Goal: Information Seeking & Learning: Learn about a topic

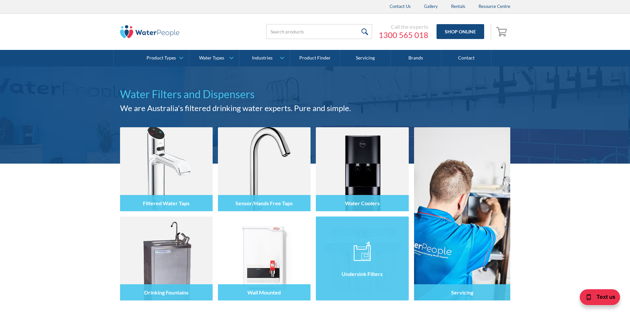
click at [390, 268] on div "Undersink Filters" at bounding box center [362, 274] width 93 height 16
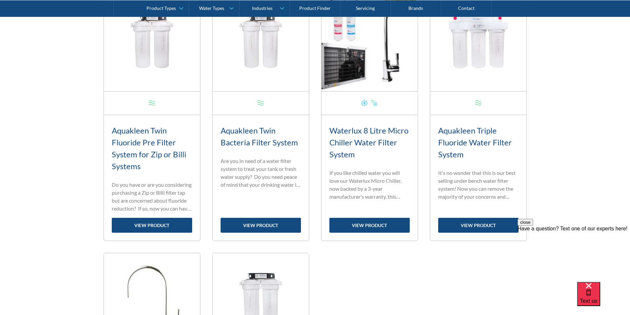
scroll to position [562, 0]
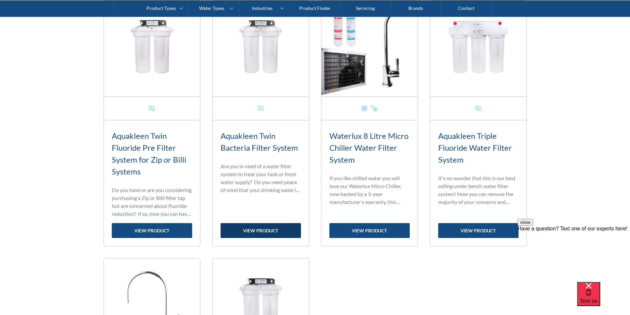
click at [255, 230] on link "view product" at bounding box center [261, 230] width 80 height 15
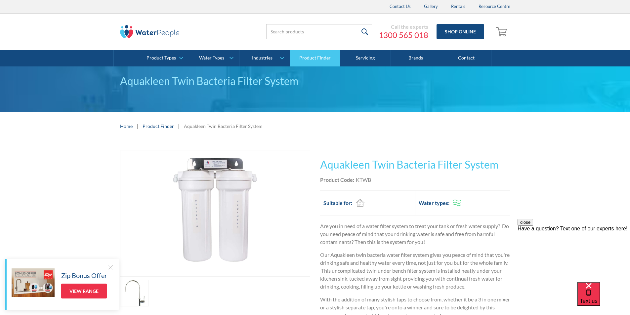
click at [301, 56] on link "Product Finder" at bounding box center [315, 58] width 50 height 17
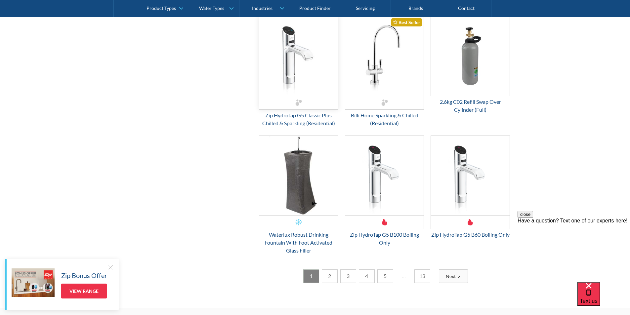
scroll to position [926, 0]
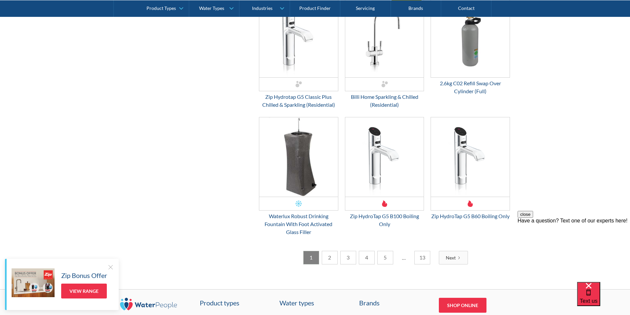
click at [328, 265] on link "2" at bounding box center [330, 258] width 16 height 14
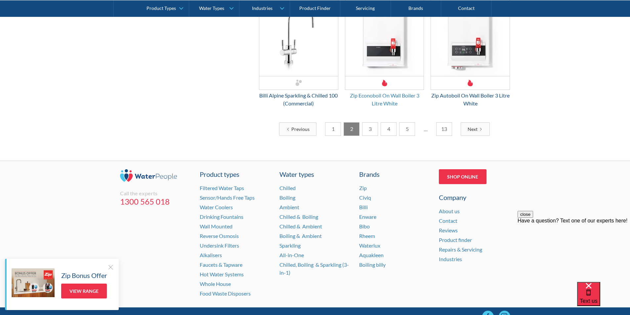
scroll to position [1112, 0]
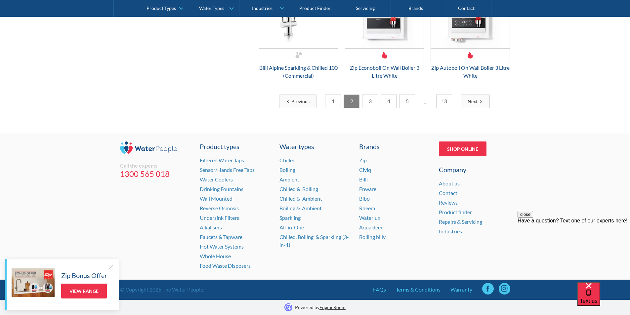
click at [366, 102] on link "3" at bounding box center [370, 102] width 16 height 14
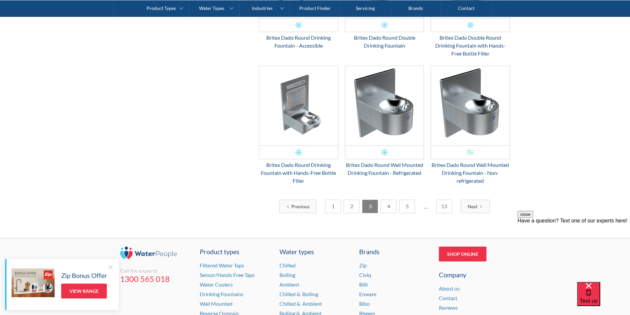
scroll to position [986, 0]
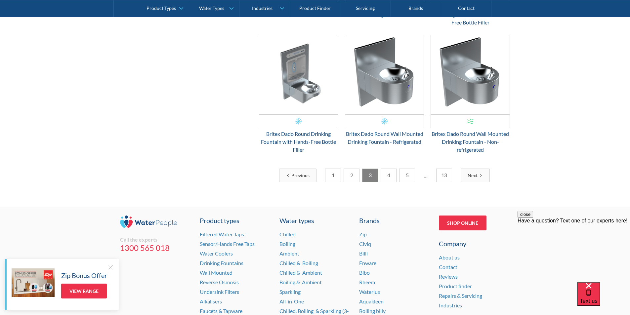
click at [387, 169] on link "4" at bounding box center [389, 176] width 16 height 14
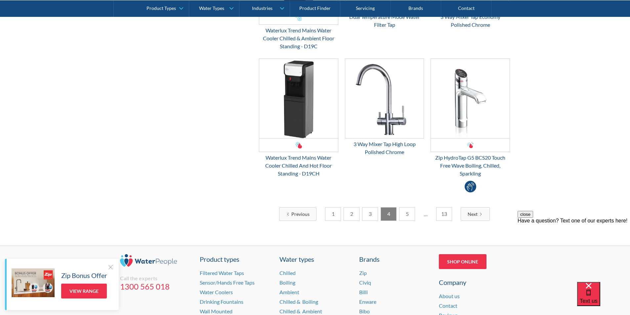
scroll to position [1053, 0]
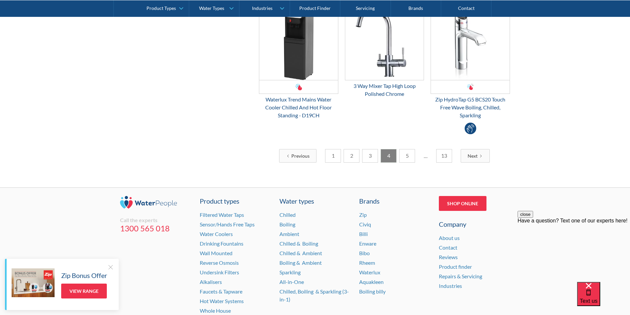
click at [402, 149] on link "5" at bounding box center [407, 156] width 16 height 14
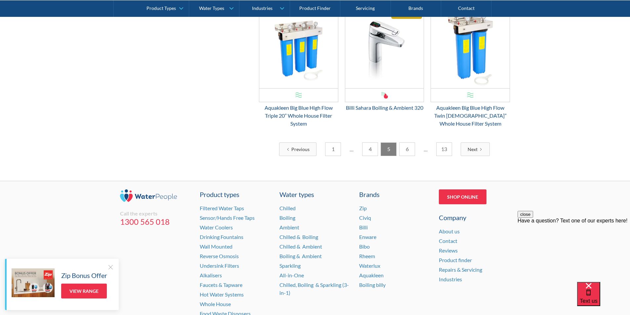
scroll to position [1041, 0]
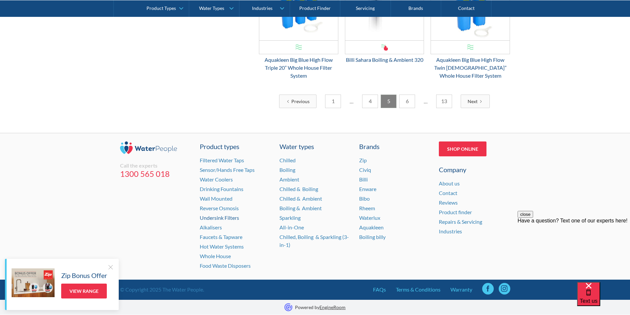
click at [217, 219] on link "Undersink Filters" at bounding box center [219, 218] width 39 height 6
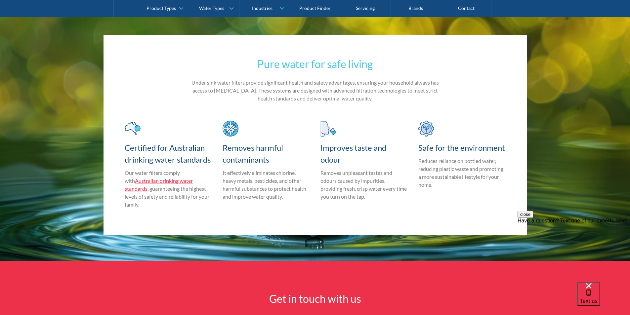
scroll to position [1786, 0]
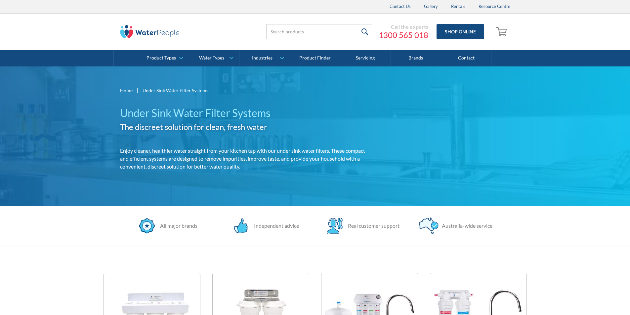
scroll to position [562, 0]
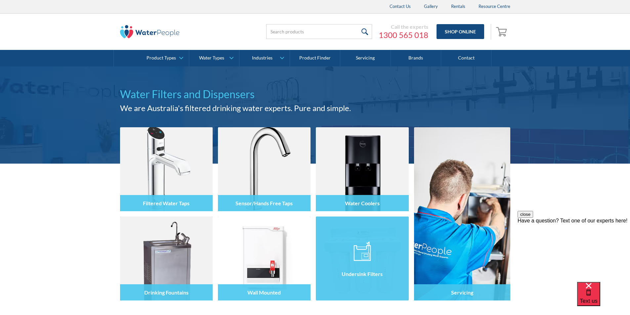
click at [368, 261] on div at bounding box center [362, 265] width 93 height 40
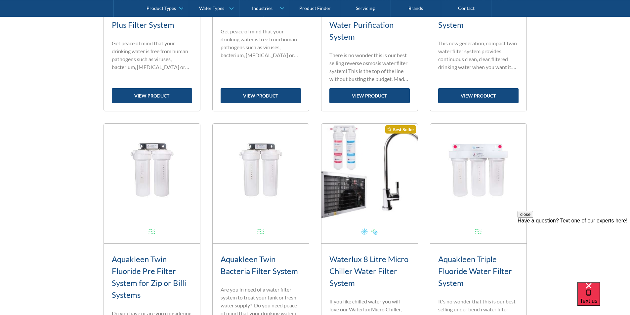
scroll to position [441, 0]
